Goal: Task Accomplishment & Management: Use online tool/utility

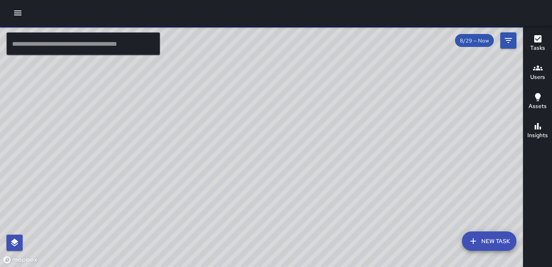
drag, startPoint x: 295, startPoint y: 168, endPoint x: 20, endPoint y: 15, distance: 315.1
click at [20, 15] on icon "button" at bounding box center [17, 13] width 7 height 5
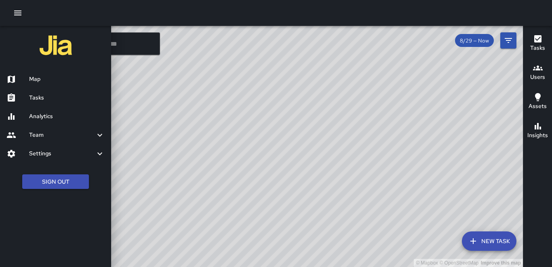
click at [42, 78] on h6 "Map" at bounding box center [67, 79] width 76 height 9
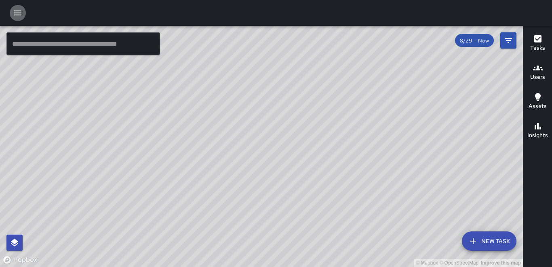
click at [15, 13] on icon "button" at bounding box center [17, 13] width 7 height 5
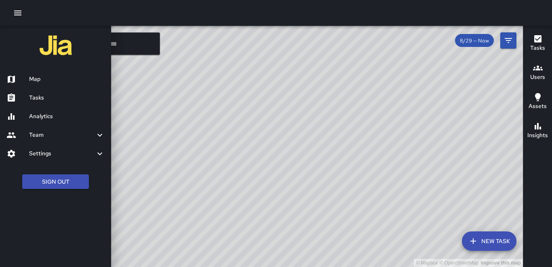
click at [49, 96] on h6 "Tasks" at bounding box center [67, 97] width 76 height 9
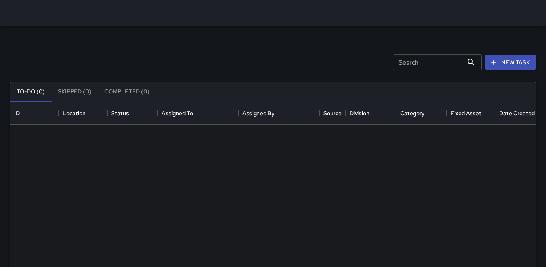
scroll to position [336, 520]
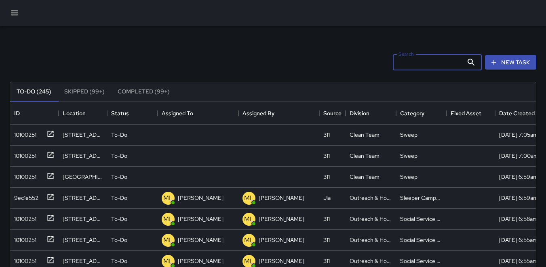
click at [397, 62] on input "Search" at bounding box center [428, 62] width 70 height 16
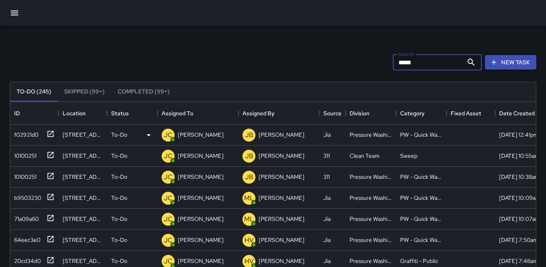
type input "*****"
click at [38, 131] on div "f02921d0" at bounding box center [24, 132] width 27 height 11
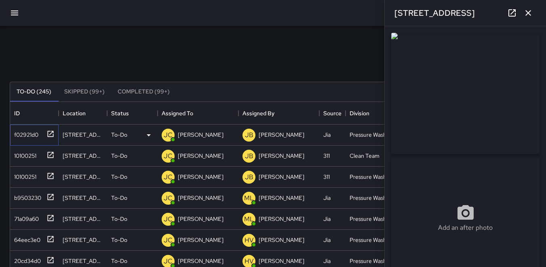
type input "**********"
click at [515, 87] on img at bounding box center [465, 93] width 148 height 121
click at [169, 137] on p "JC" at bounding box center [168, 135] width 9 height 10
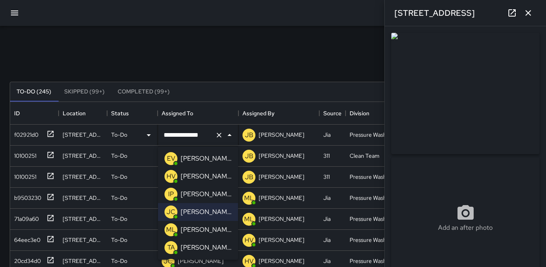
click at [172, 178] on p "HV" at bounding box center [171, 176] width 9 height 10
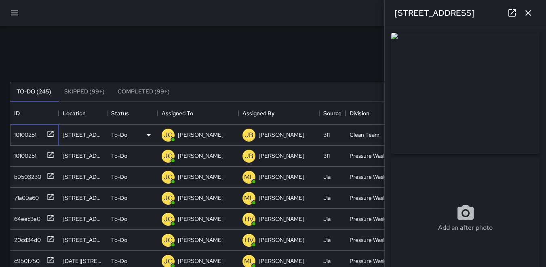
click at [25, 132] on div "10100251" at bounding box center [23, 132] width 25 height 11
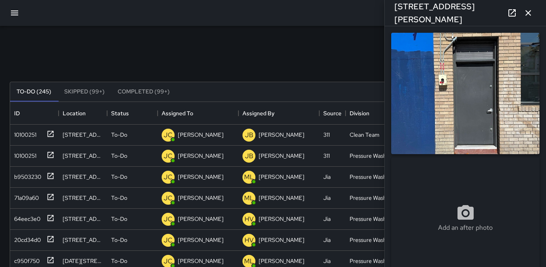
click at [458, 100] on img at bounding box center [465, 93] width 148 height 121
click at [165, 132] on p "JC" at bounding box center [168, 135] width 9 height 10
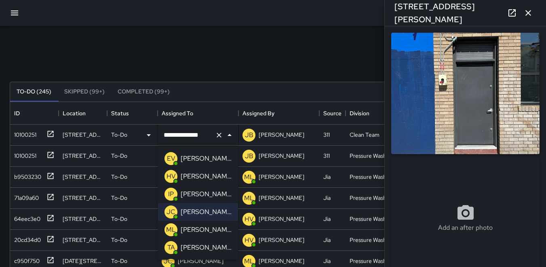
click at [172, 177] on p "HV" at bounding box center [171, 176] width 9 height 10
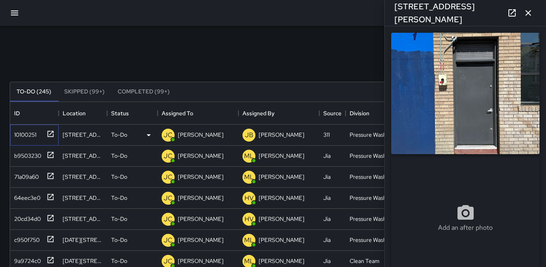
click at [28, 135] on div "10100251" at bounding box center [23, 132] width 25 height 11
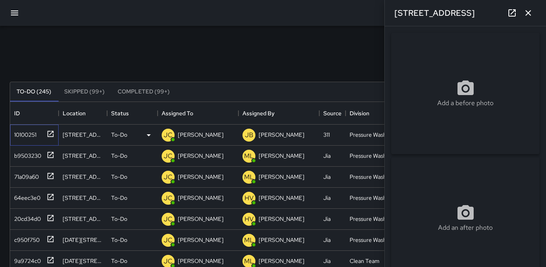
click at [36, 135] on div "10100251" at bounding box center [23, 132] width 25 height 11
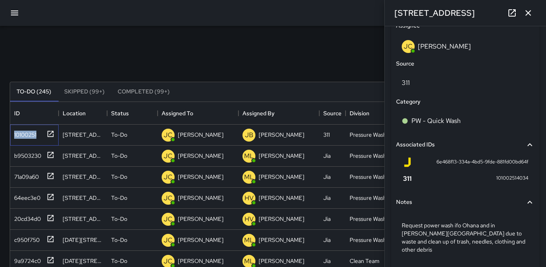
scroll to position [485, 0]
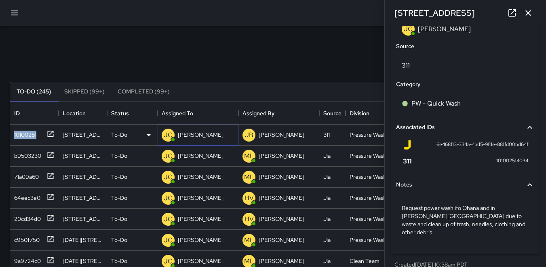
click at [168, 138] on p "JC" at bounding box center [168, 135] width 9 height 10
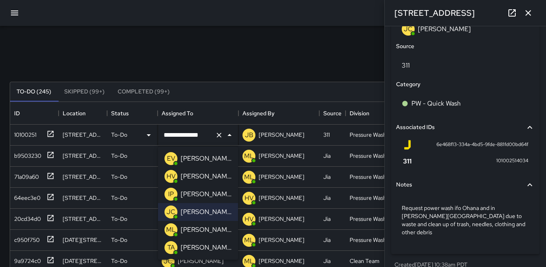
click at [171, 179] on p "HV" at bounding box center [171, 176] width 9 height 10
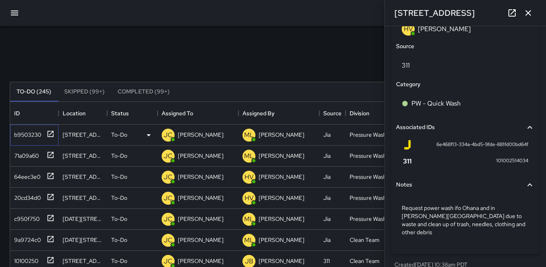
click at [28, 132] on div "b9503230" at bounding box center [26, 132] width 30 height 11
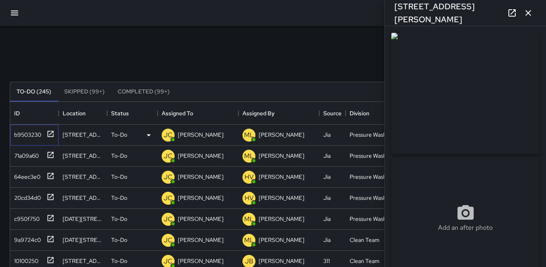
type input "**********"
click at [25, 152] on div "71a09a60" at bounding box center [25, 153] width 28 height 11
click at [34, 177] on div "64eec3e0" at bounding box center [26, 174] width 30 height 11
type input "**********"
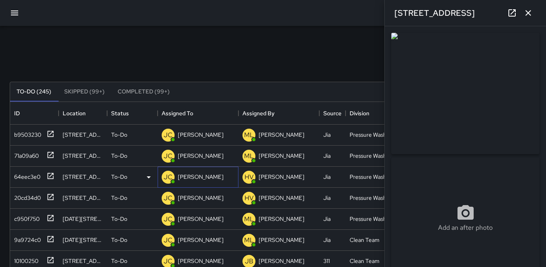
click at [171, 177] on p "JC" at bounding box center [168, 177] width 9 height 10
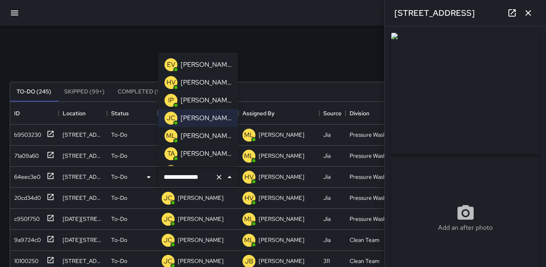
click at [172, 81] on p "HV" at bounding box center [171, 83] width 9 height 10
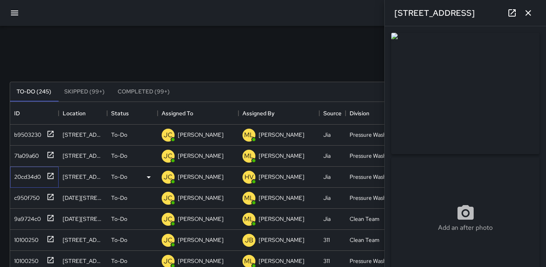
click at [29, 174] on div "20cd34d0" at bounding box center [26, 174] width 30 height 11
type input "**********"
click at [25, 196] on div "c950f750" at bounding box center [25, 195] width 29 height 11
click at [169, 198] on p "JC" at bounding box center [168, 198] width 9 height 10
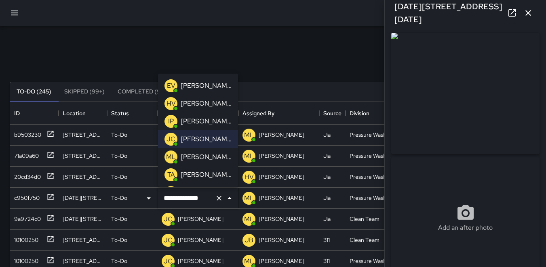
click at [187, 32] on div "**********" at bounding box center [273, 252] width 546 height 452
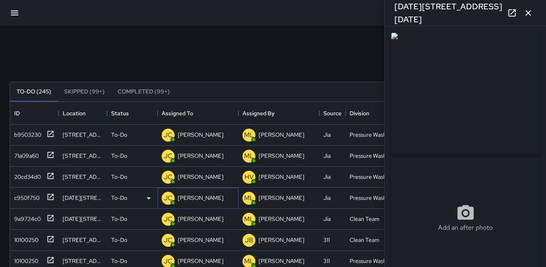
click at [165, 199] on p "JC" at bounding box center [168, 198] width 9 height 10
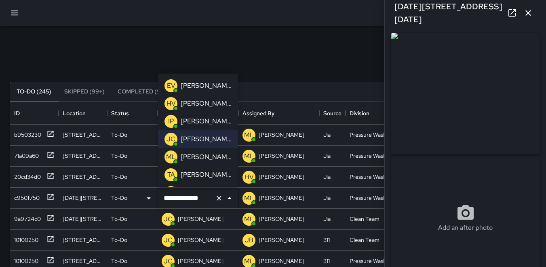
click at [167, 101] on p "HV" at bounding box center [171, 104] width 9 height 10
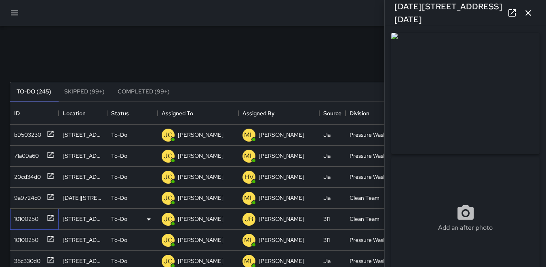
click at [32, 217] on div "10100250" at bounding box center [24, 216] width 27 height 11
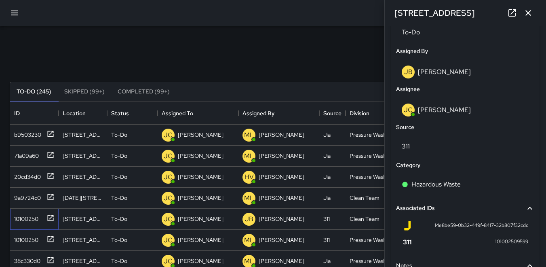
scroll to position [364, 0]
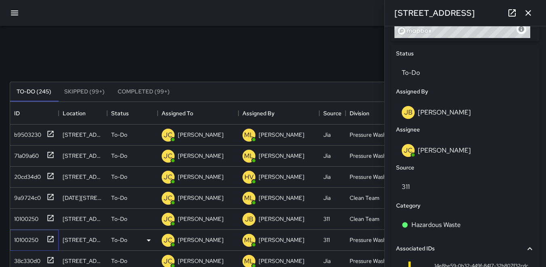
click at [33, 239] on div "10100250" at bounding box center [24, 237] width 27 height 11
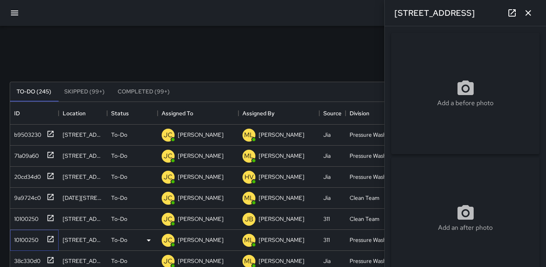
type input "**********"
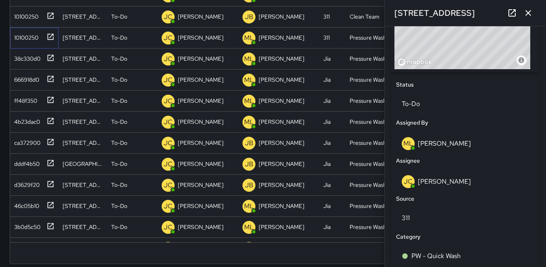
scroll to position [319, 0]
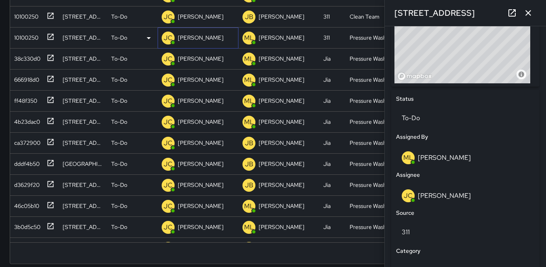
click at [170, 39] on p "JC" at bounding box center [168, 38] width 9 height 10
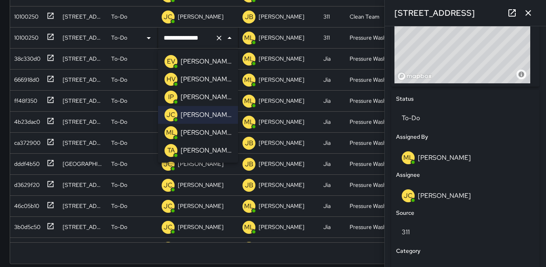
click at [169, 78] on p "HV" at bounding box center [171, 79] width 9 height 10
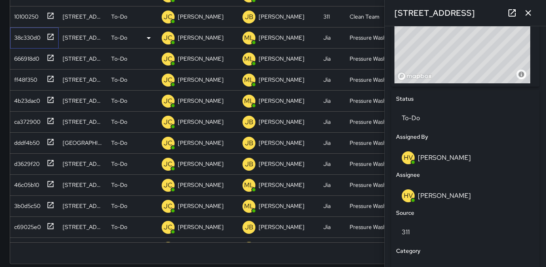
click at [28, 37] on div "38c330d0" at bounding box center [26, 35] width 30 height 11
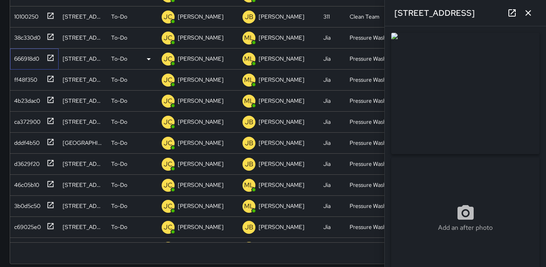
click at [25, 61] on div "666918d0" at bounding box center [25, 56] width 28 height 11
type input "**********"
click at [25, 80] on div "ff48f350" at bounding box center [24, 77] width 26 height 11
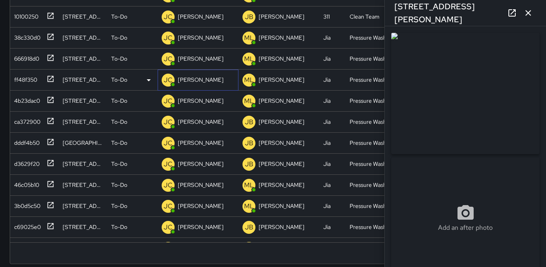
click at [167, 81] on p "JC" at bounding box center [168, 80] width 9 height 10
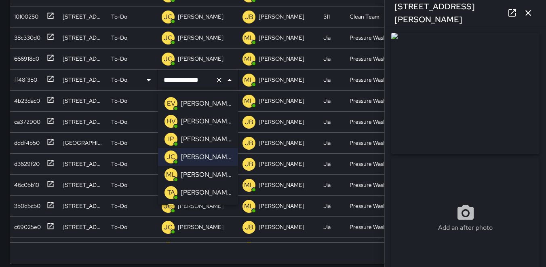
click at [171, 120] on p "HV" at bounding box center [171, 121] width 9 height 10
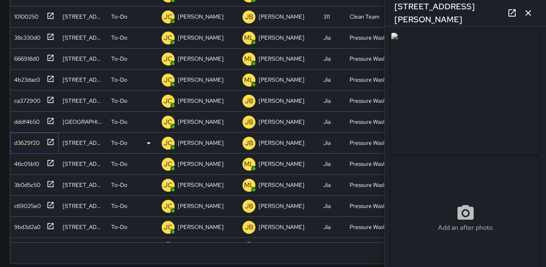
click at [30, 141] on div "d3629f20" at bounding box center [25, 140] width 29 height 11
type input "**********"
click at [169, 141] on p "JC" at bounding box center [168, 143] width 9 height 10
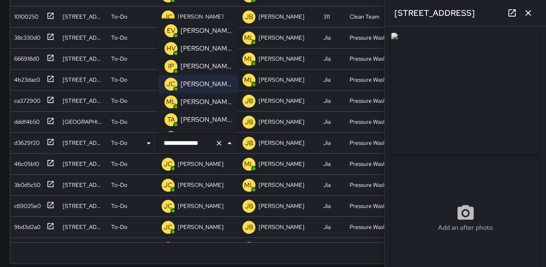
click at [172, 48] on p "HV" at bounding box center [171, 49] width 9 height 10
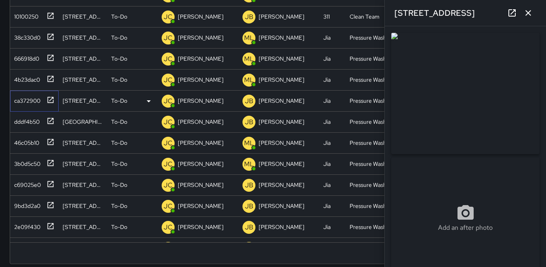
click at [27, 99] on div "ca372900" at bounding box center [26, 98] width 30 height 11
click at [30, 120] on div "dddf4b50" at bounding box center [25, 119] width 29 height 11
type input "**********"
click at [481, 111] on img at bounding box center [465, 93] width 148 height 121
click at [29, 143] on div "46c05b10" at bounding box center [25, 140] width 28 height 11
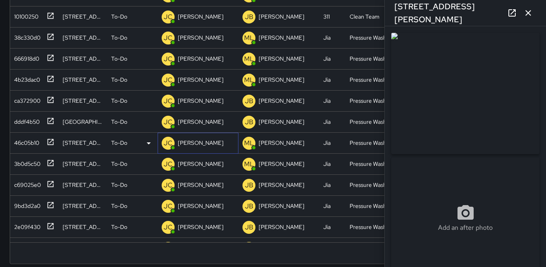
click at [168, 146] on p "JC" at bounding box center [168, 143] width 9 height 10
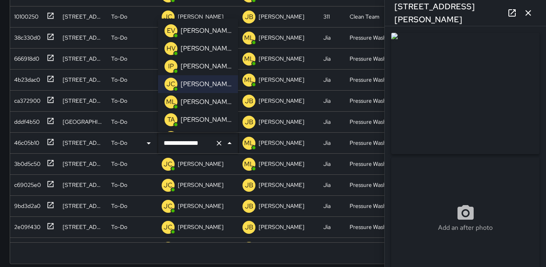
click at [172, 46] on p "HV" at bounding box center [171, 49] width 9 height 10
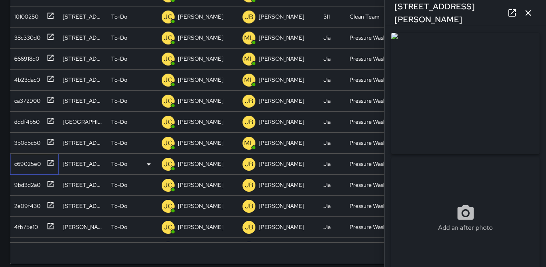
click at [31, 164] on div "c69025e0" at bounding box center [26, 161] width 30 height 11
type input "**********"
click at [168, 165] on p "JC" at bounding box center [168, 164] width 9 height 10
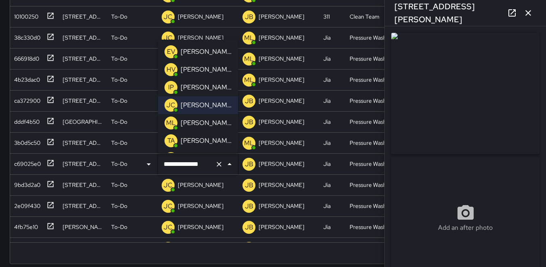
click at [171, 71] on p "HV" at bounding box center [171, 70] width 9 height 10
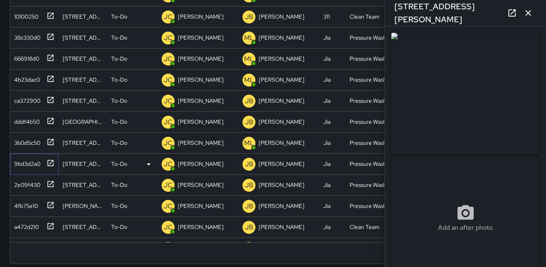
click at [28, 162] on div "9bd3d2a0" at bounding box center [26, 161] width 30 height 11
click at [450, 116] on img at bounding box center [465, 93] width 148 height 121
click at [36, 186] on div "2e09f430" at bounding box center [26, 182] width 30 height 11
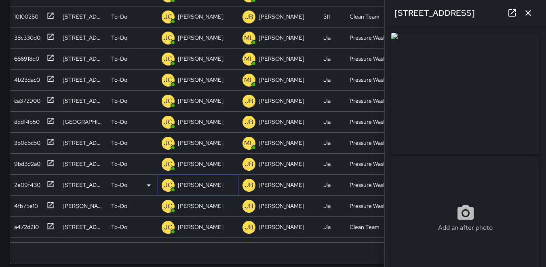
click at [167, 182] on p "JC" at bounding box center [168, 185] width 9 height 10
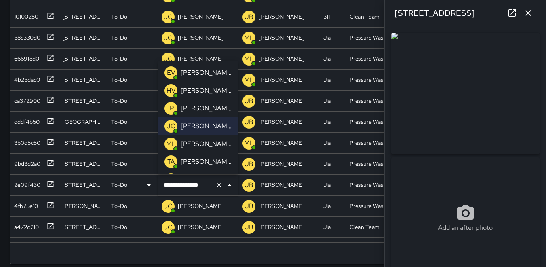
click at [172, 89] on p "HV" at bounding box center [171, 91] width 9 height 10
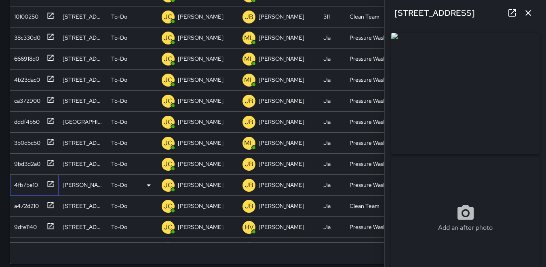
click at [23, 184] on div "4fb75e10" at bounding box center [24, 182] width 27 height 11
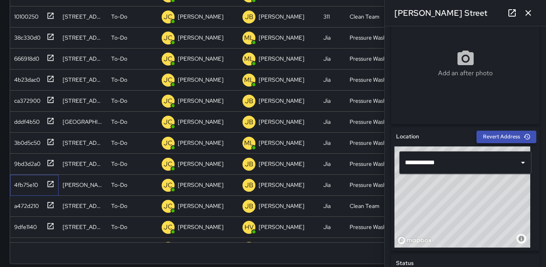
scroll to position [162, 0]
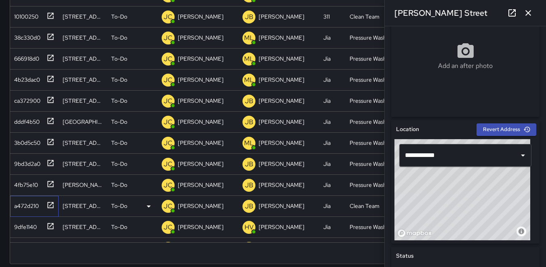
click at [27, 205] on div "a472d210" at bounding box center [25, 204] width 28 height 11
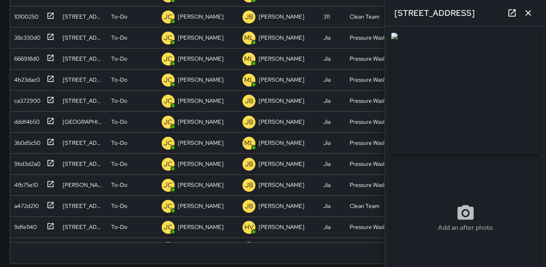
click at [439, 89] on img at bounding box center [465, 93] width 148 height 121
click at [28, 225] on div "9dfe1140" at bounding box center [24, 225] width 26 height 11
type input "**********"
click at [529, 16] on icon "button" at bounding box center [529, 13] width 10 height 10
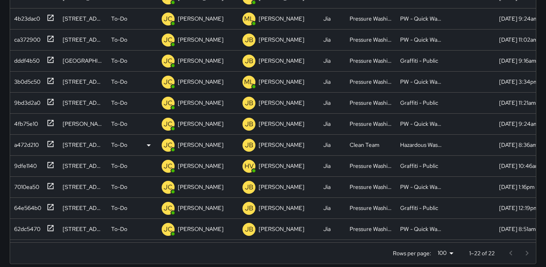
scroll to position [81, 0]
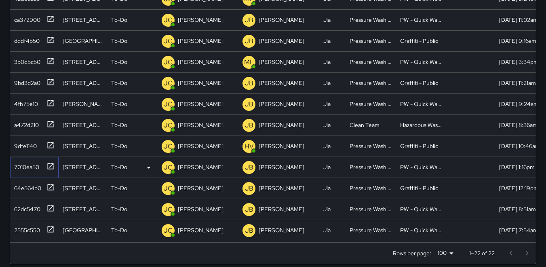
click at [22, 165] on div "7010ea50" at bounding box center [25, 165] width 28 height 11
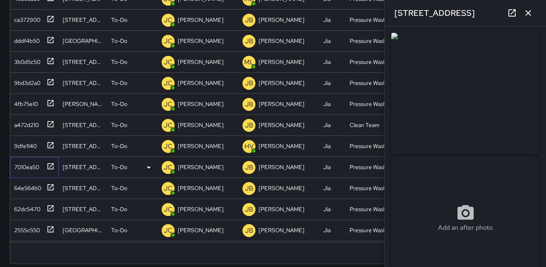
type input "**********"
click at [166, 168] on p "JC" at bounding box center [168, 168] width 9 height 10
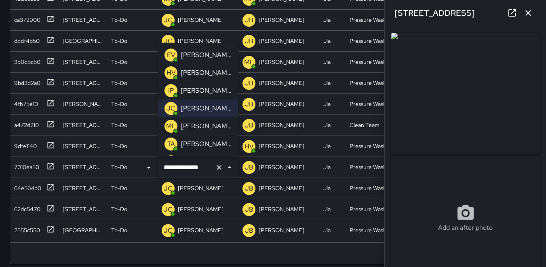
click at [173, 73] on p "HV" at bounding box center [171, 73] width 9 height 10
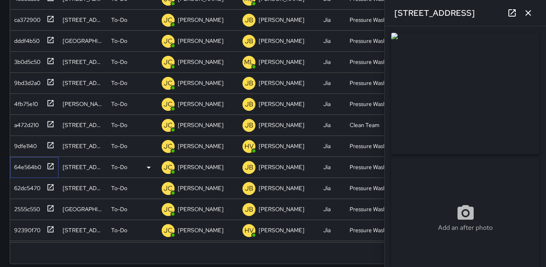
click at [27, 164] on div "64e564b0" at bounding box center [26, 165] width 30 height 11
type input "**********"
click at [170, 167] on p "JC" at bounding box center [168, 168] width 9 height 10
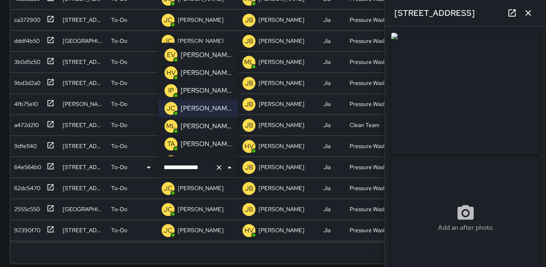
click at [172, 70] on p "HV" at bounding box center [171, 73] width 9 height 10
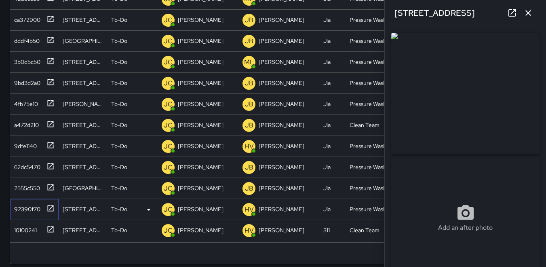
click at [26, 206] on div "92390f70" at bounding box center [26, 207] width 30 height 11
type input "**********"
click at [24, 226] on div "10100241" at bounding box center [24, 228] width 26 height 11
type input "**********"
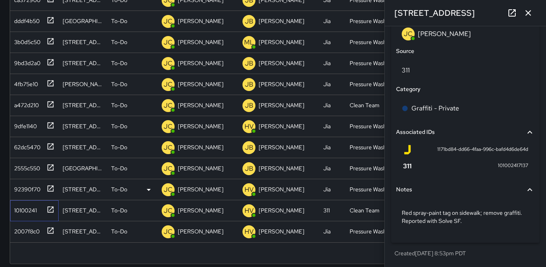
scroll to position [211, 0]
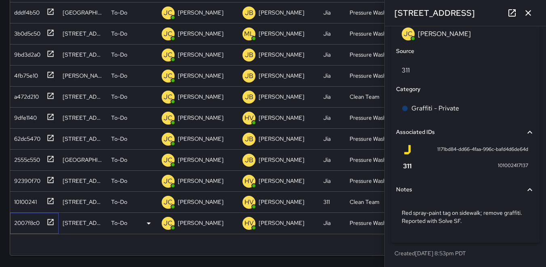
click at [29, 216] on div "2007f8c0" at bounding box center [25, 220] width 29 height 11
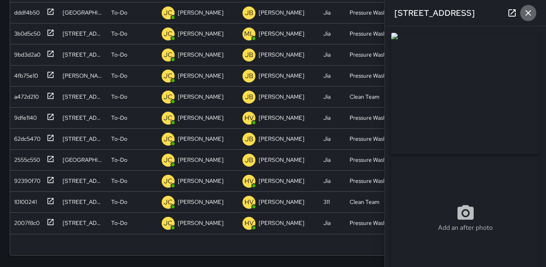
click at [529, 15] on icon "button" at bounding box center [529, 13] width 10 height 10
